Goal: Information Seeking & Learning: Learn about a topic

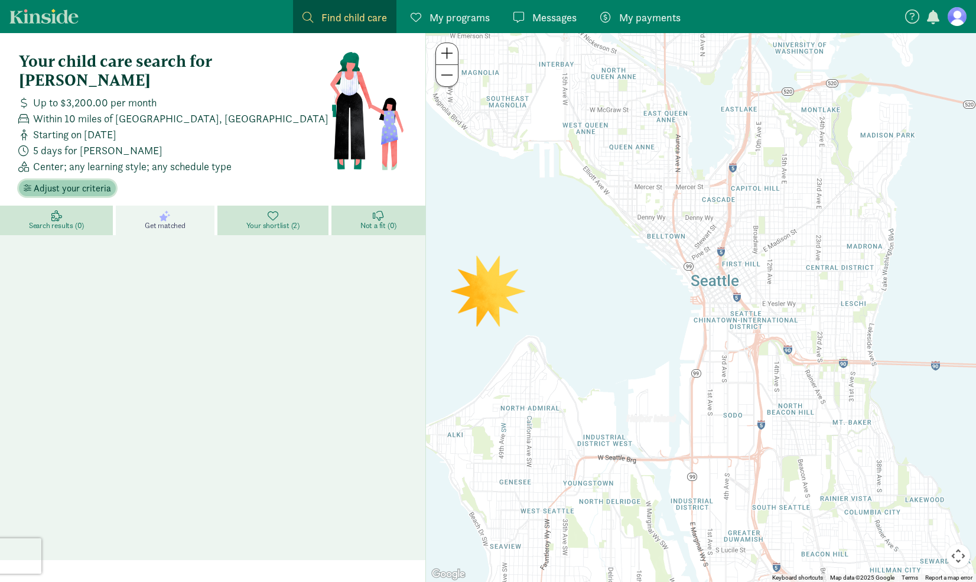
click at [83, 181] on span "Adjust your criteria" at bounding box center [72, 188] width 77 height 14
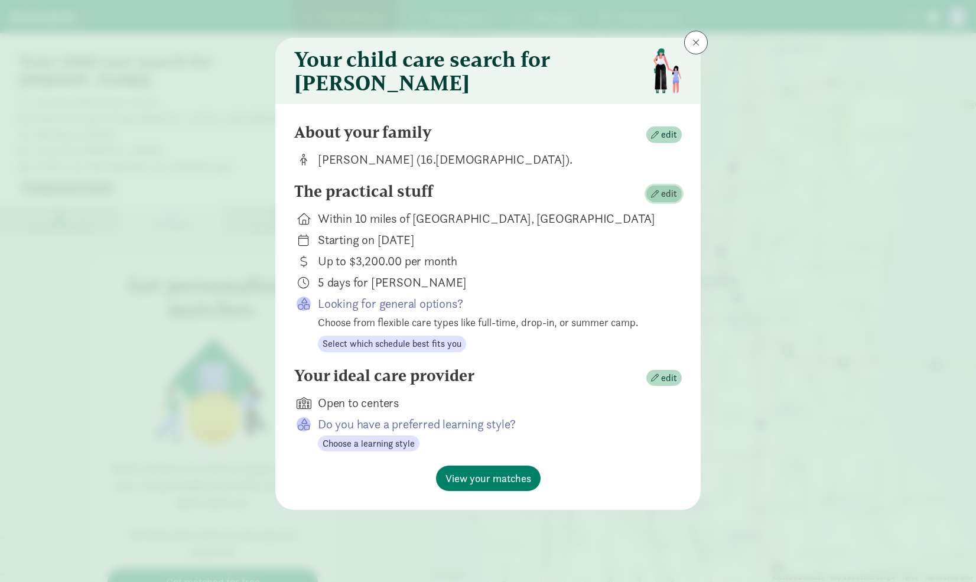
click at [653, 198] on span "button" at bounding box center [655, 194] width 8 height 8
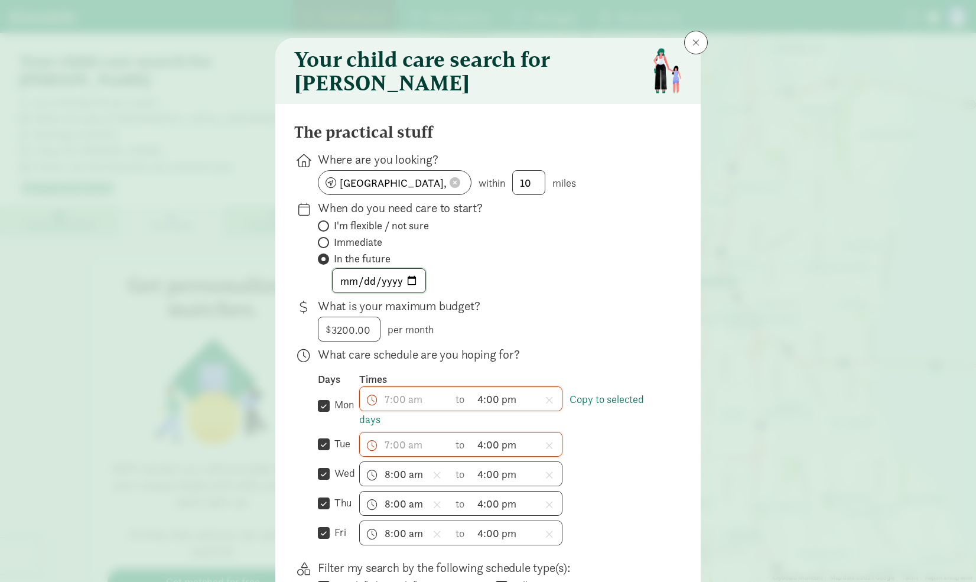
click at [410, 285] on input "[DATE]" at bounding box center [379, 281] width 93 height 24
type input "[DATE]"
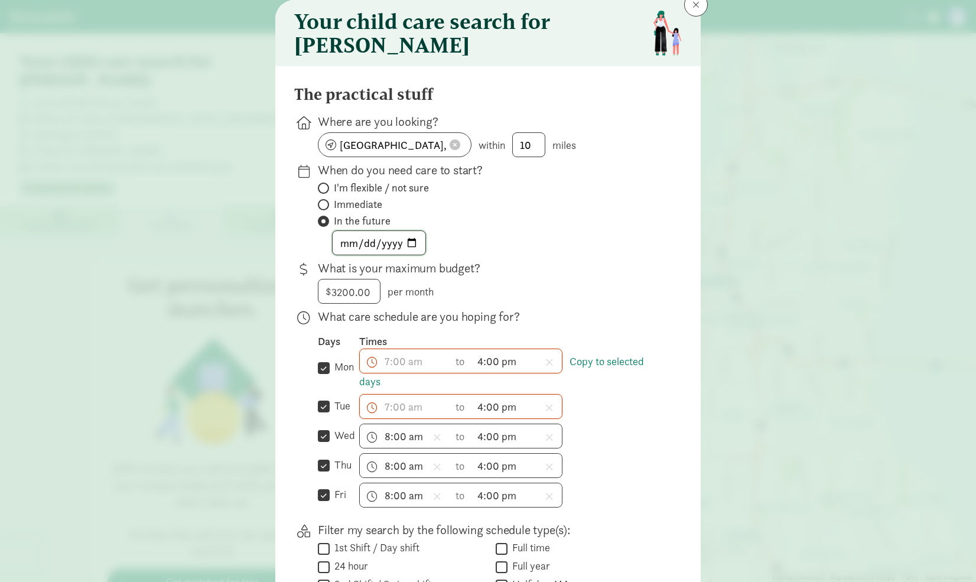
scroll to position [59, 0]
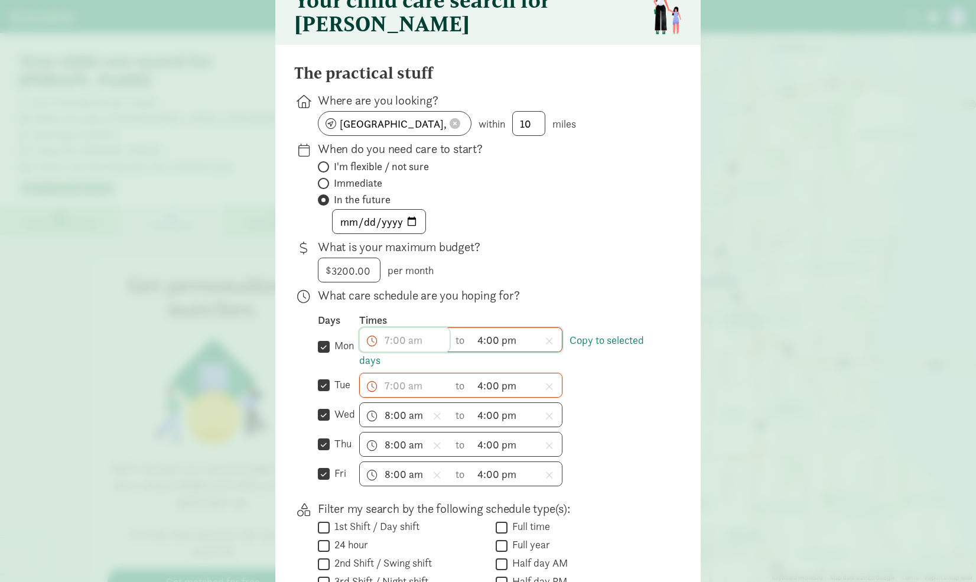
click at [378, 344] on span "h 12 1 2 3 4 5 6 7 8 9 10 11 mm 00 15 30 45 a am pm" at bounding box center [405, 340] width 90 height 24
click at [372, 444] on li "8" at bounding box center [377, 442] width 35 height 22
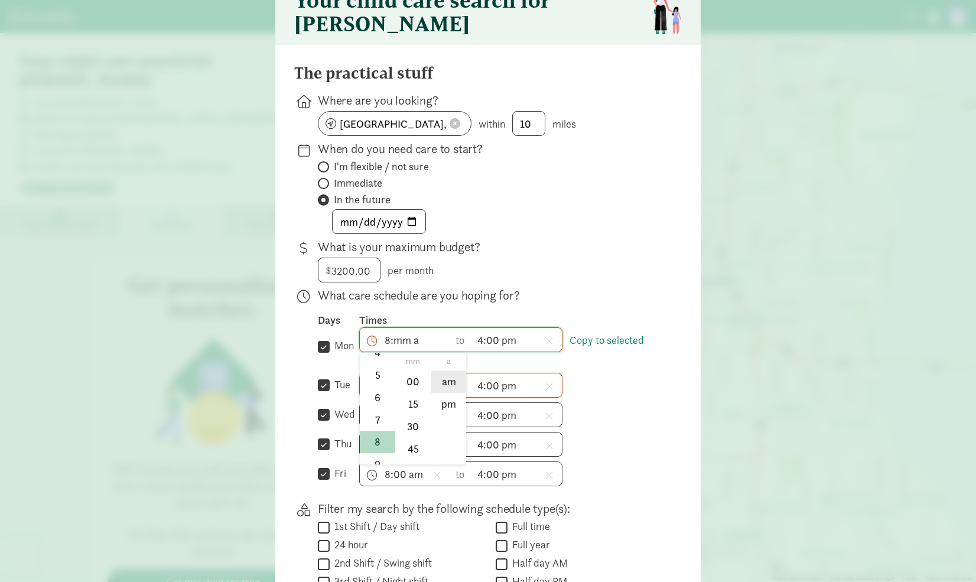
click at [448, 391] on li "am" at bounding box center [448, 381] width 35 height 22
click at [402, 388] on li "00" at bounding box center [413, 381] width 35 height 22
type input "8:00 am"
click at [386, 391] on span "h 12 1 2 3 4 5 6 7 8 9 10 11 mm 00 15 30 45 a am pm" at bounding box center [405, 385] width 90 height 24
click at [371, 489] on li "8" at bounding box center [377, 487] width 35 height 22
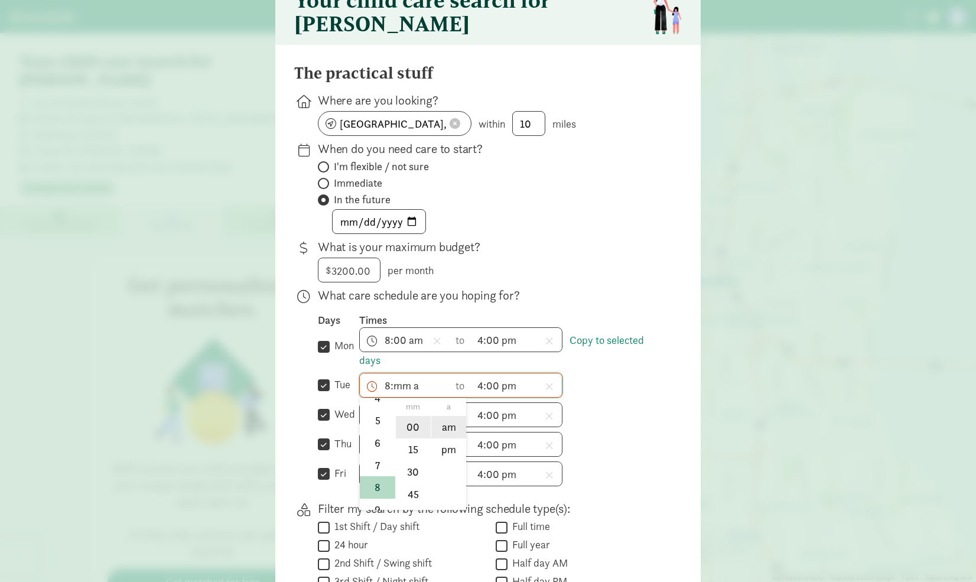
drag, startPoint x: 406, startPoint y: 429, endPoint x: 451, endPoint y: 430, distance: 44.3
click at [406, 428] on li "00" at bounding box center [413, 427] width 35 height 22
click at [453, 431] on li "am" at bounding box center [448, 427] width 35 height 22
type input "8:00 am"
click at [642, 425] on div "8:00 am h 12 1 2 3 4 5 6 7 8 9 10 11 mm 00 15 30 45 a am pm to 4:00 pm h 12 1 2…" at bounding box center [511, 414] width 304 height 25
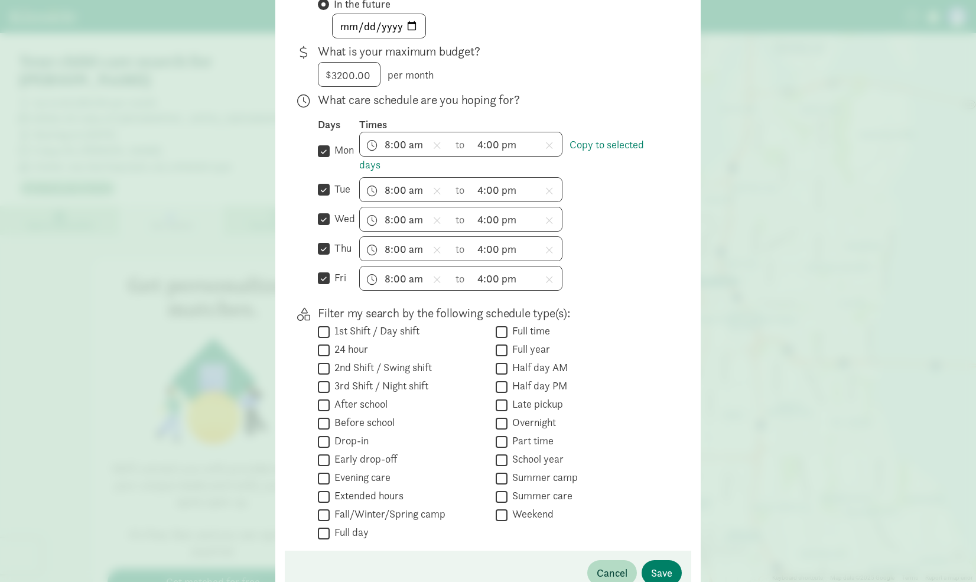
scroll to position [335, 0]
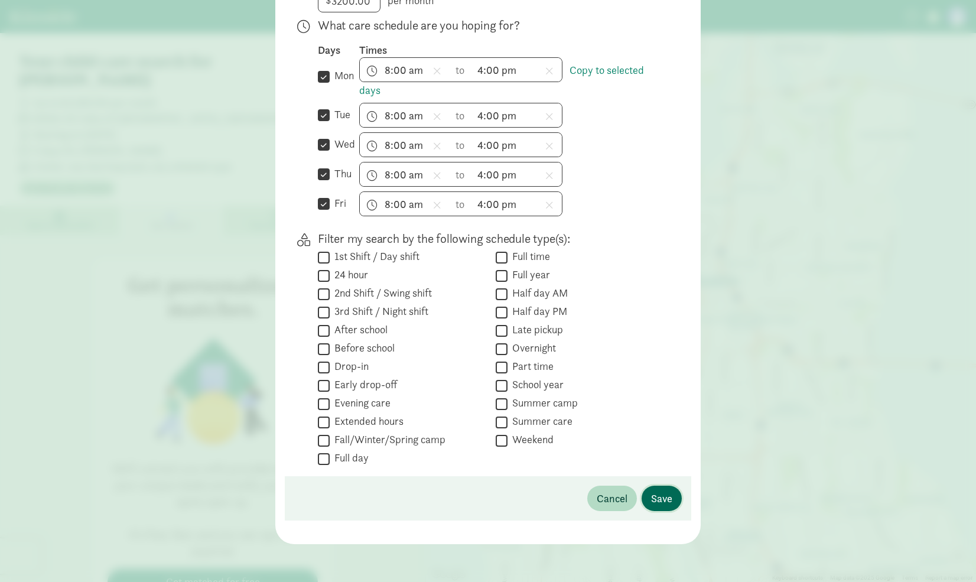
click at [659, 497] on span "Save" at bounding box center [661, 498] width 21 height 16
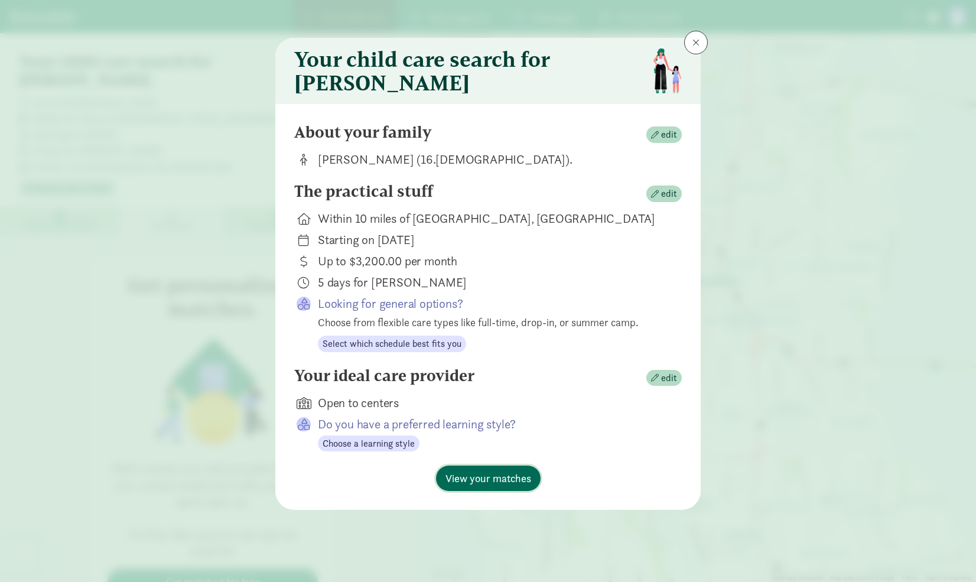
click at [485, 486] on span "View your matches" at bounding box center [488, 478] width 86 height 16
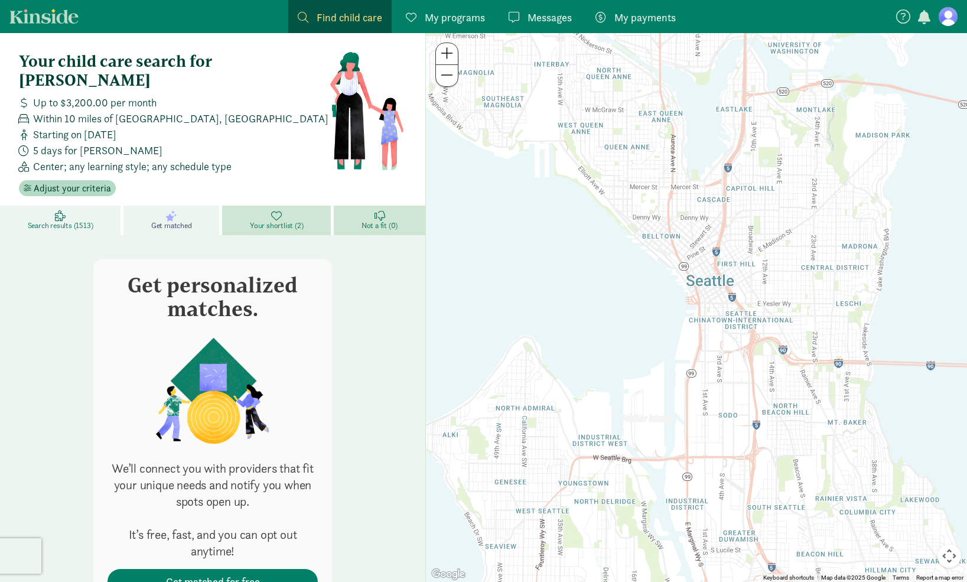
click at [61, 210] on icon at bounding box center [60, 215] width 11 height 11
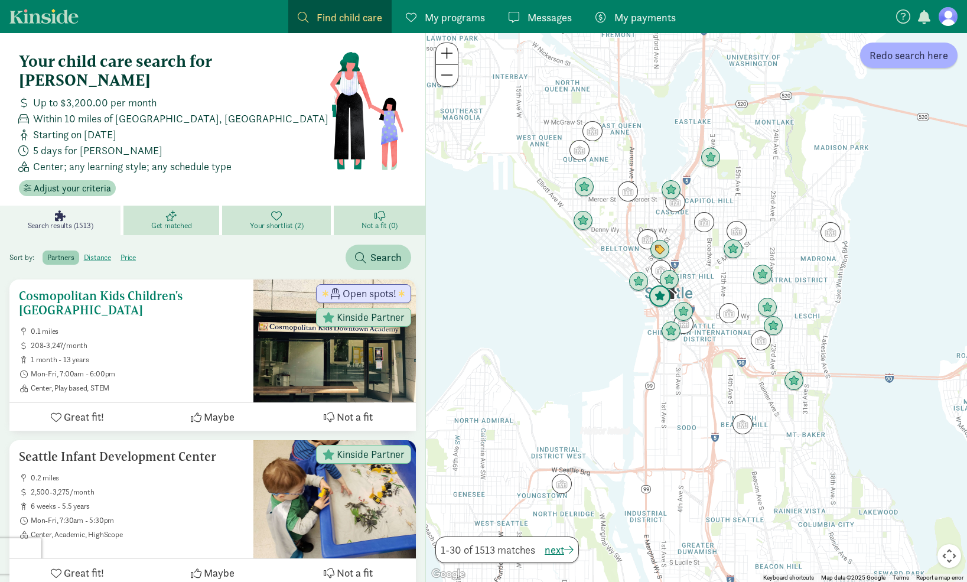
click at [207, 341] on span "208-3,247/month" at bounding box center [137, 345] width 213 height 9
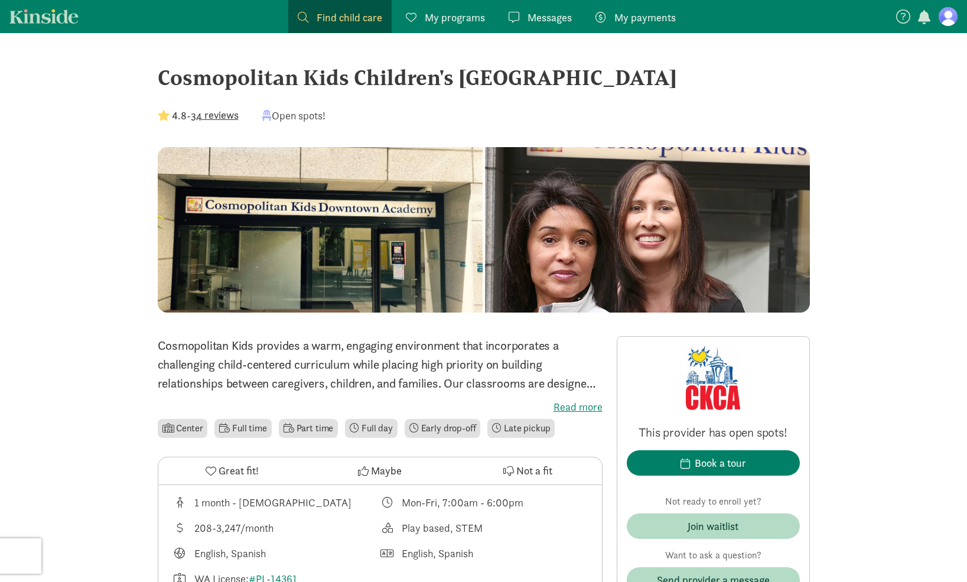
click at [585, 406] on label "Read more" at bounding box center [380, 407] width 445 height 14
click at [0, 0] on input "Read more" at bounding box center [0, 0] width 0 height 0
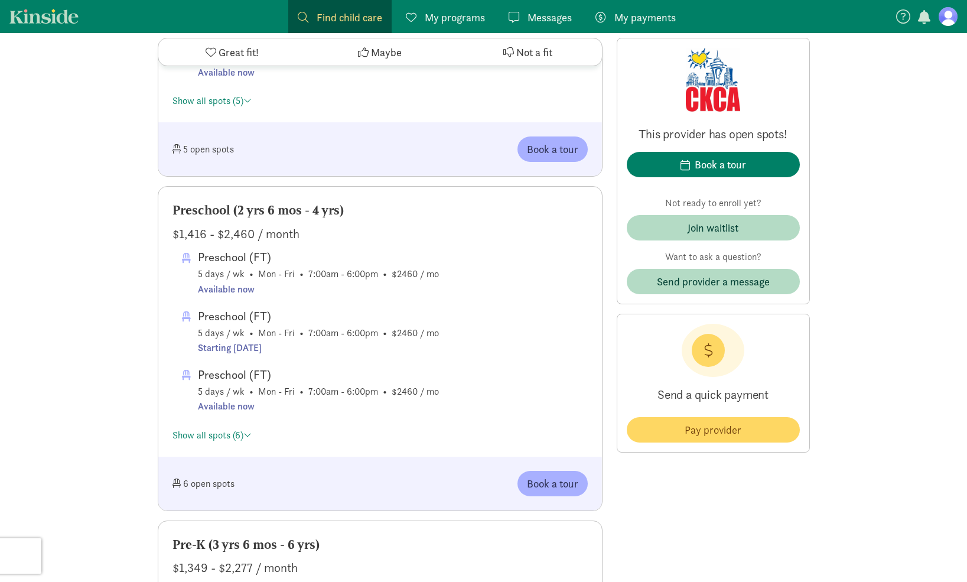
scroll to position [1182, 0]
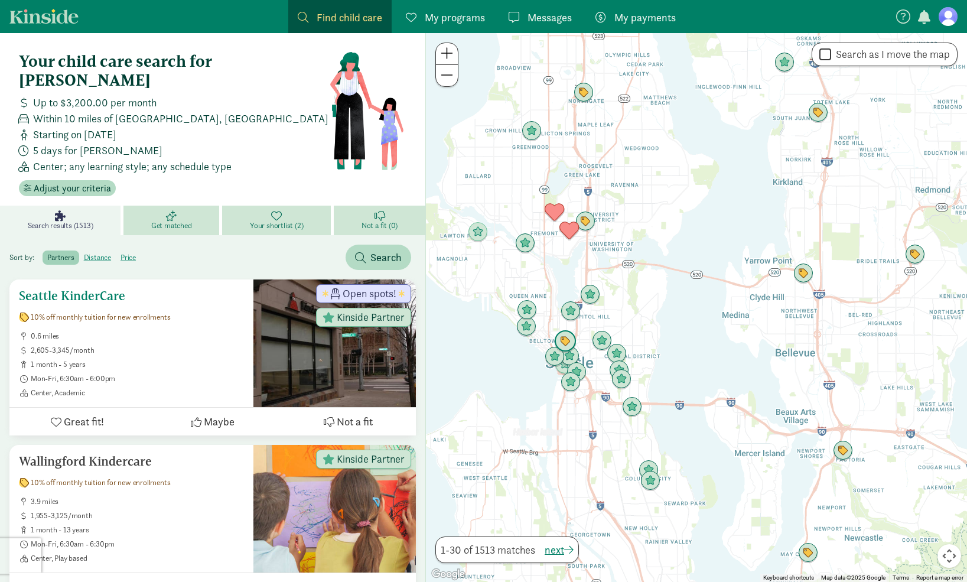
click at [214, 414] on span "Maybe" at bounding box center [219, 422] width 31 height 16
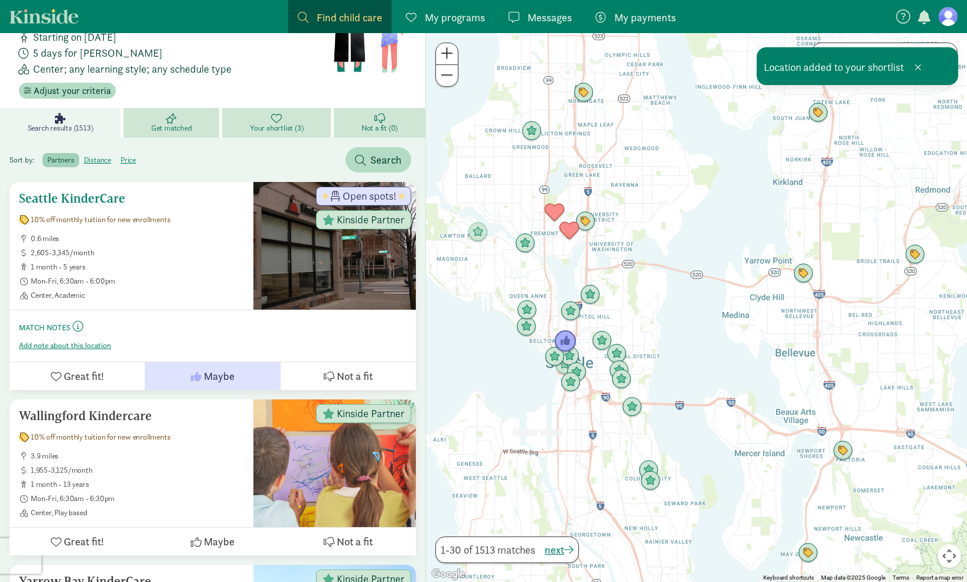
scroll to position [118, 0]
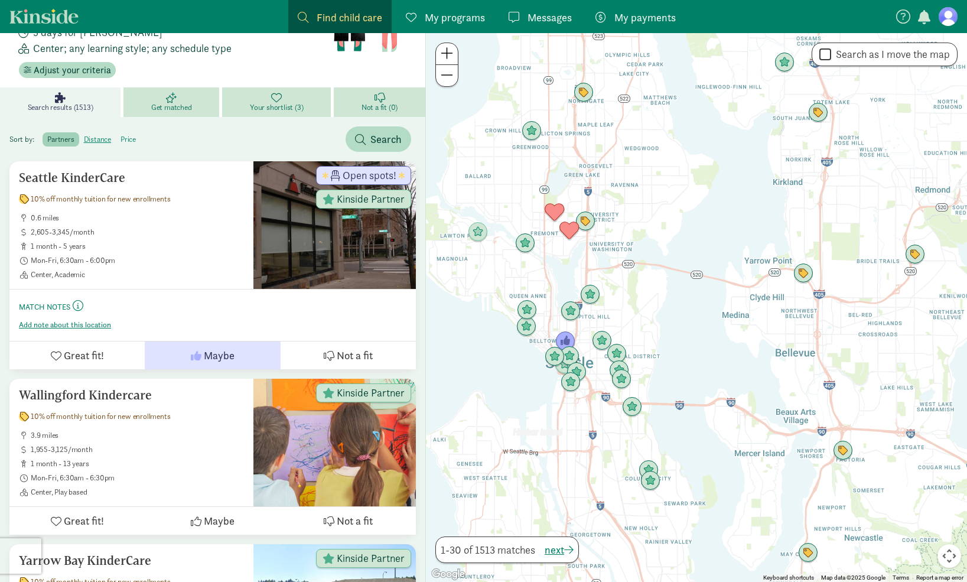
click at [125, 132] on label "price" at bounding box center [128, 139] width 25 height 14
click at [121, 135] on input "price" at bounding box center [121, 135] width 0 height 0
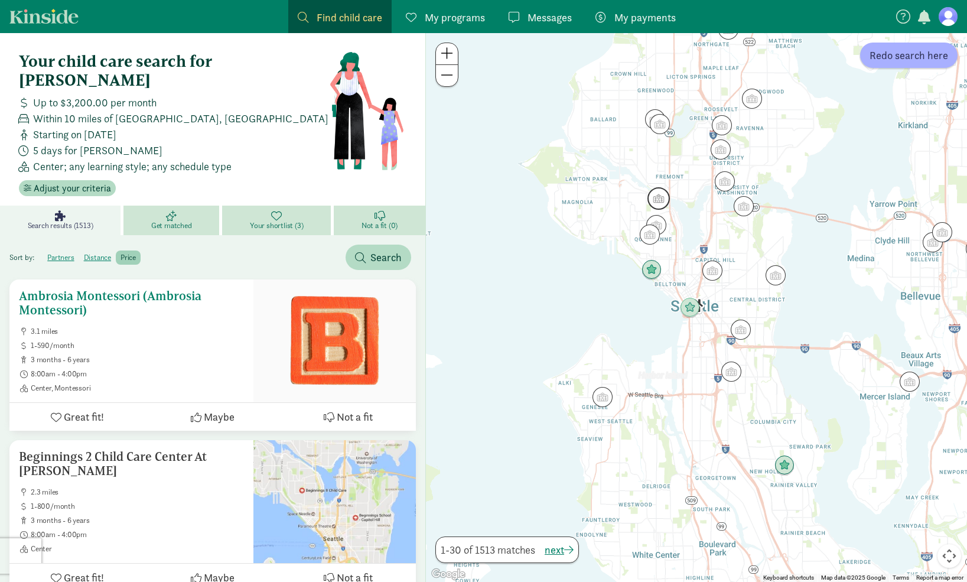
scroll to position [59, 0]
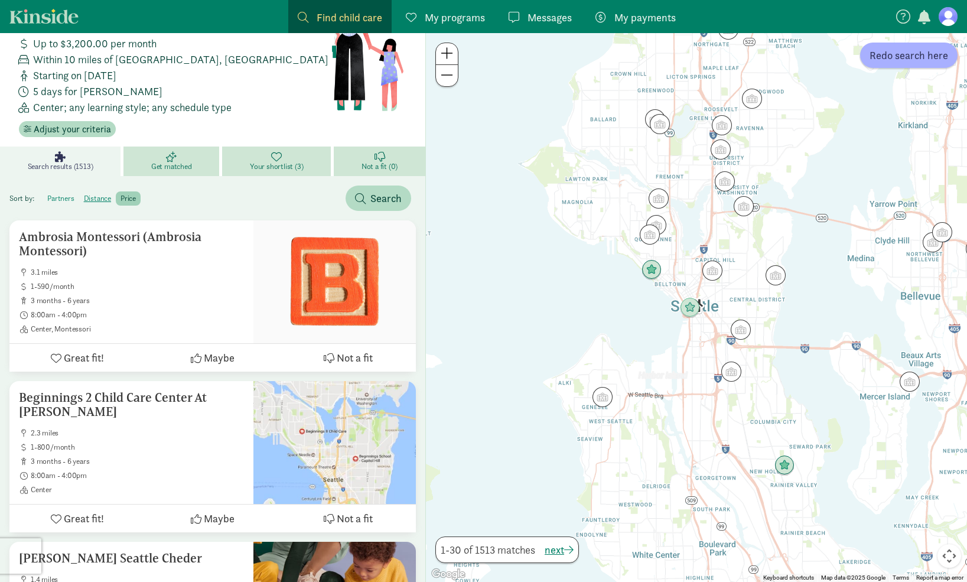
click at [79, 191] on label "partners" at bounding box center [97, 198] width 37 height 14
click at [47, 194] on input "partners" at bounding box center [47, 194] width 0 height 0
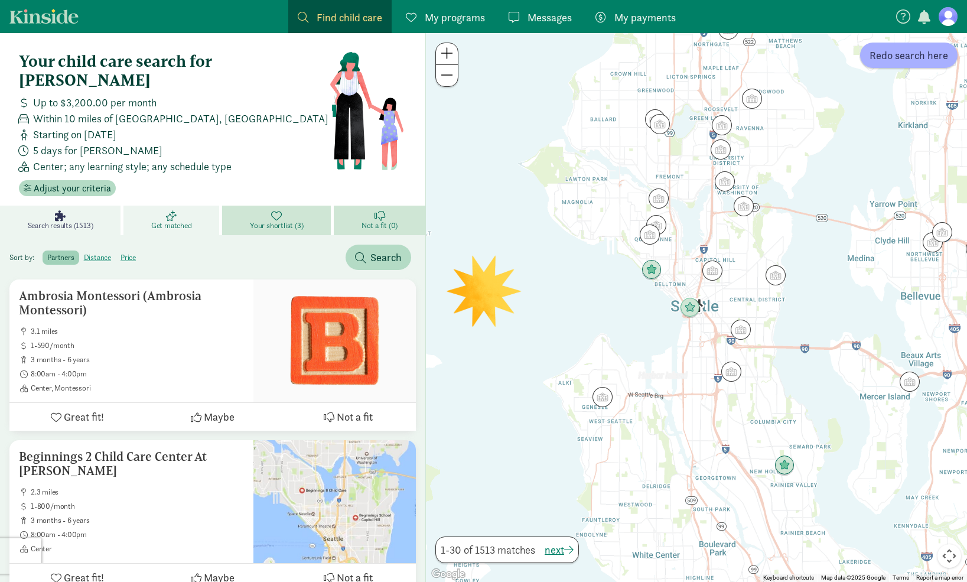
click at [168, 210] on icon at bounding box center [171, 215] width 11 height 11
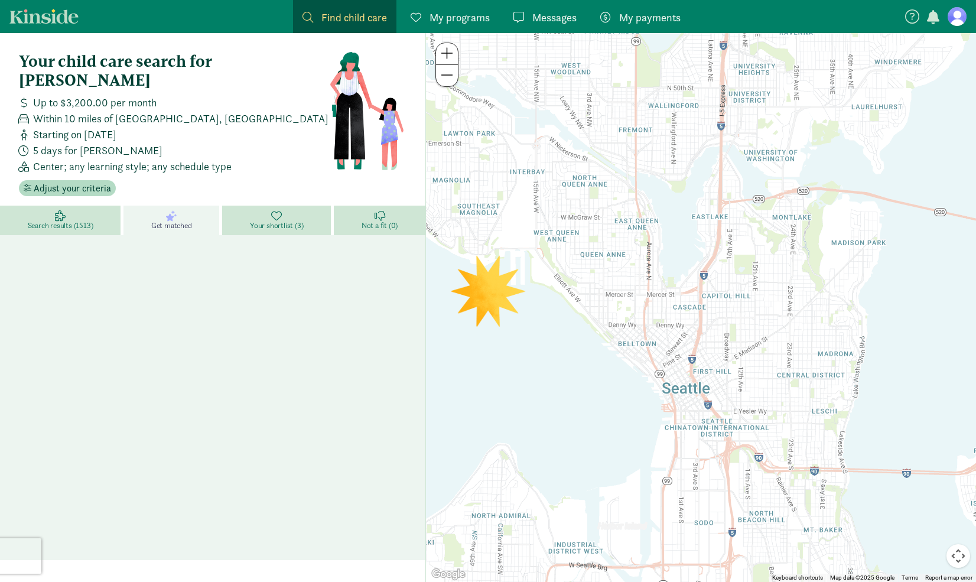
drag, startPoint x: 815, startPoint y: 158, endPoint x: 760, endPoint y: 324, distance: 174.5
click at [760, 324] on div at bounding box center [701, 307] width 550 height 549
click at [164, 206] on link "Get matched" at bounding box center [172, 221] width 99 height 30
click at [183, 319] on div "Search results (1513) Get matched Your shortlist (3) Not a fit (0)" at bounding box center [212, 383] width 425 height 354
